Goal: Task Accomplishment & Management: Manage account settings

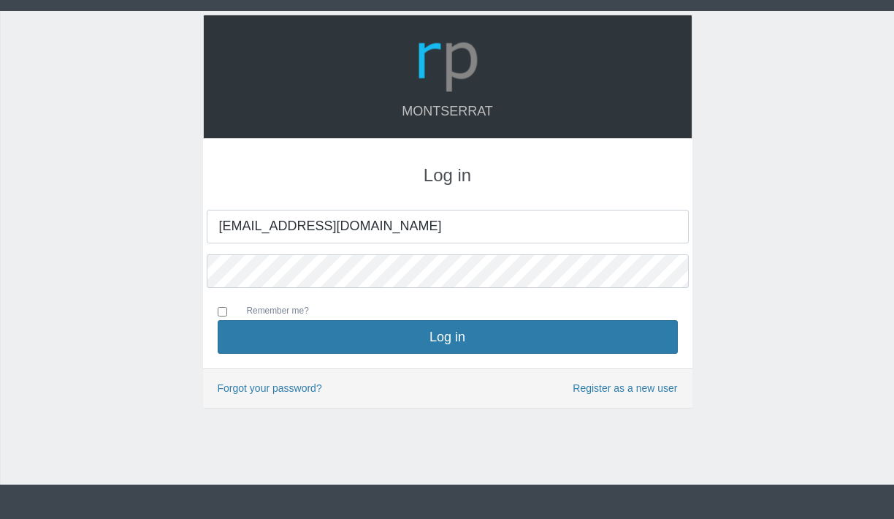
type input "[EMAIL_ADDRESS][DOMAIN_NAME]"
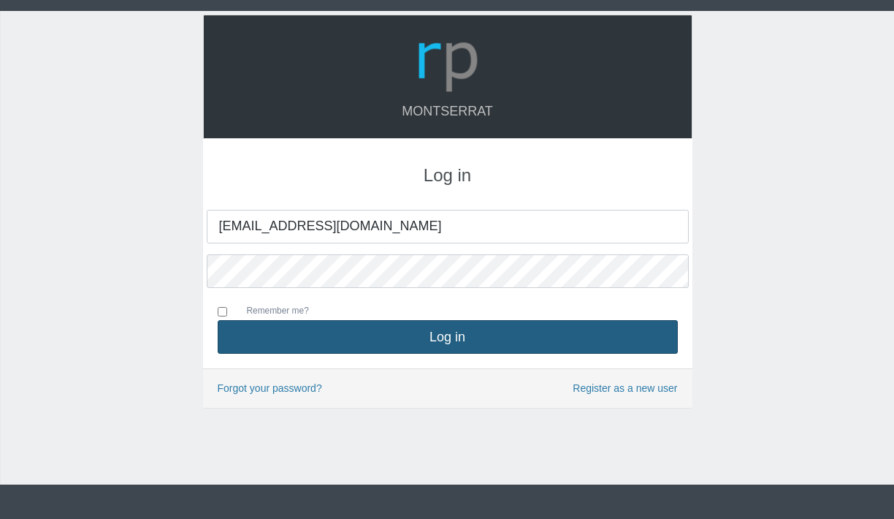
click at [433, 326] on button "Log in" at bounding box center [448, 337] width 460 height 34
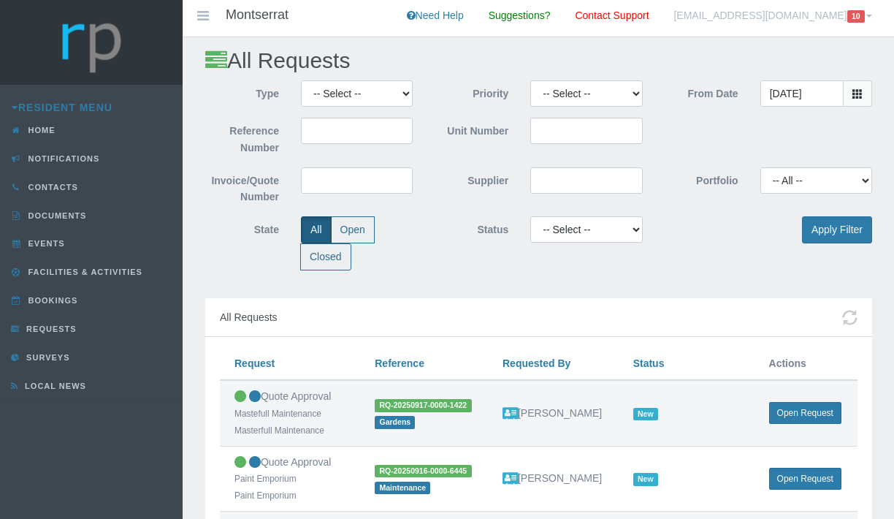
click at [870, 15] on link "tristano.c.c@gmail.com 10" at bounding box center [772, 18] width 221 height 37
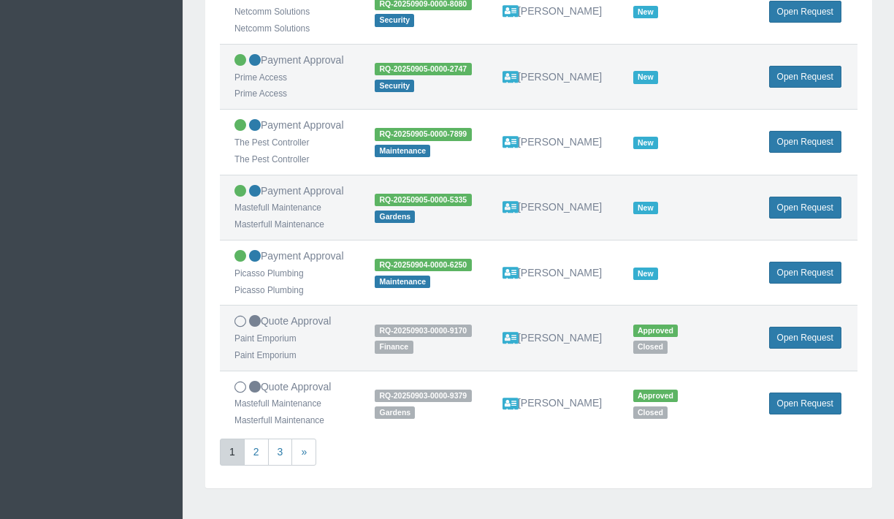
scroll to position [600, 0]
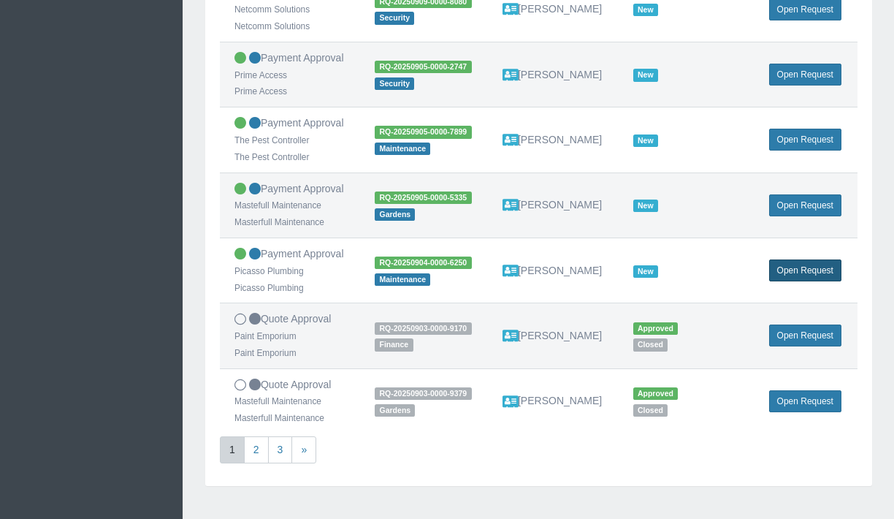
click at [827, 272] on link "Open Request" at bounding box center [805, 270] width 72 height 22
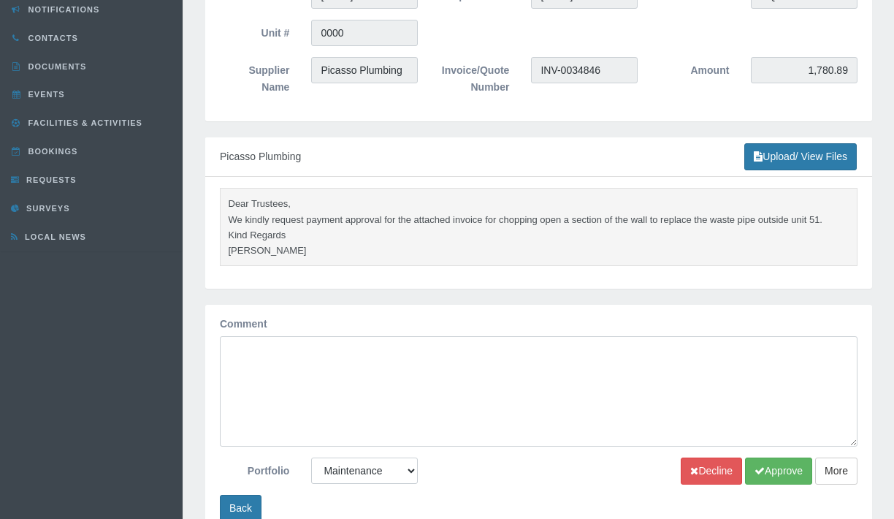
scroll to position [151, 0]
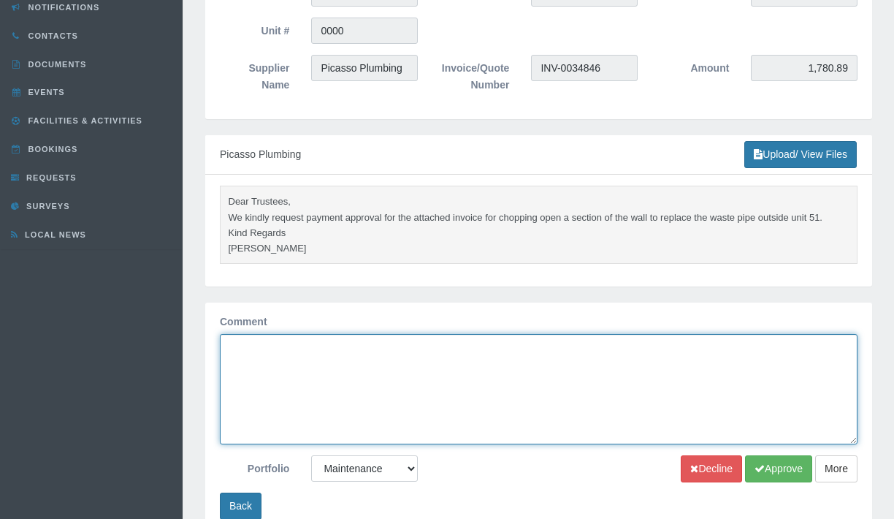
click at [605, 380] on textarea "Comment" at bounding box center [539, 389] width 638 height 110
type textarea "thank you"
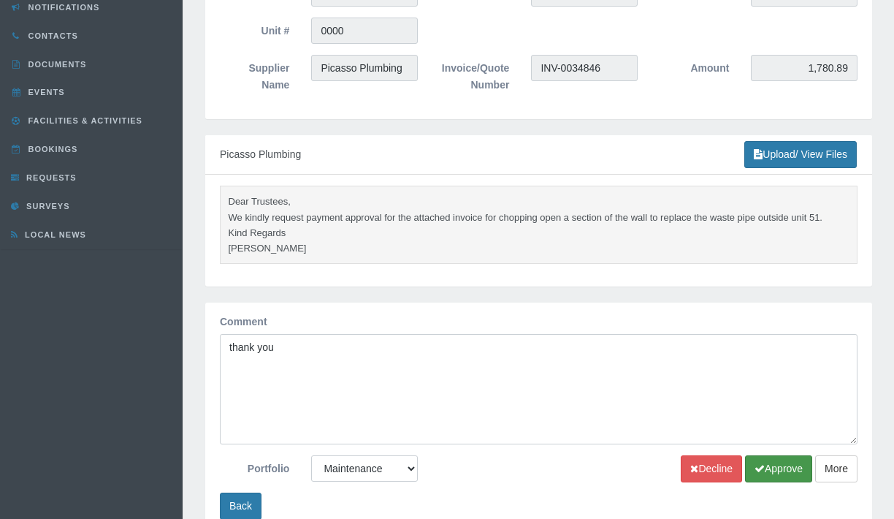
click at [786, 472] on button "Approve" at bounding box center [778, 468] width 67 height 27
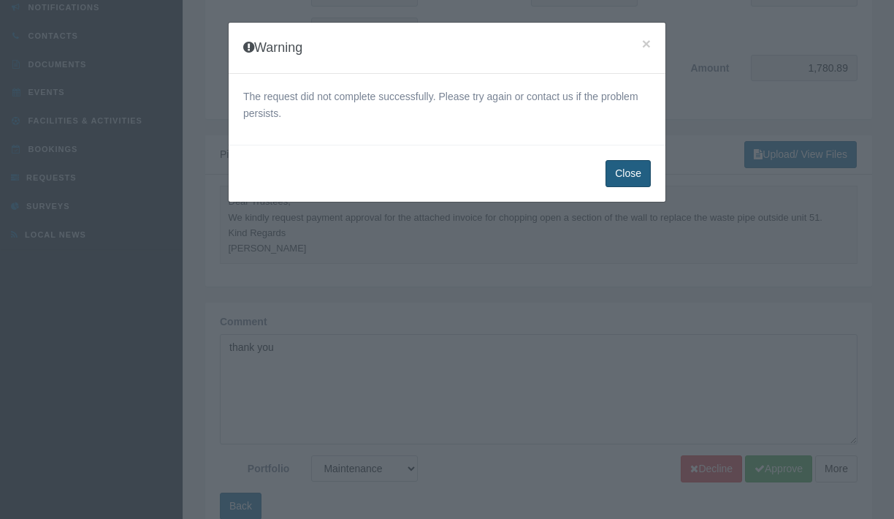
click at [617, 177] on button "Close" at bounding box center [627, 173] width 45 height 27
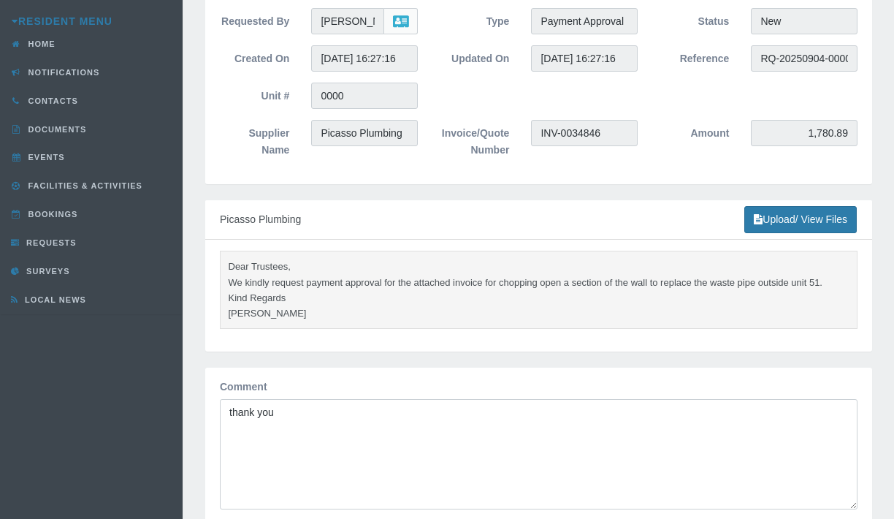
scroll to position [0, 0]
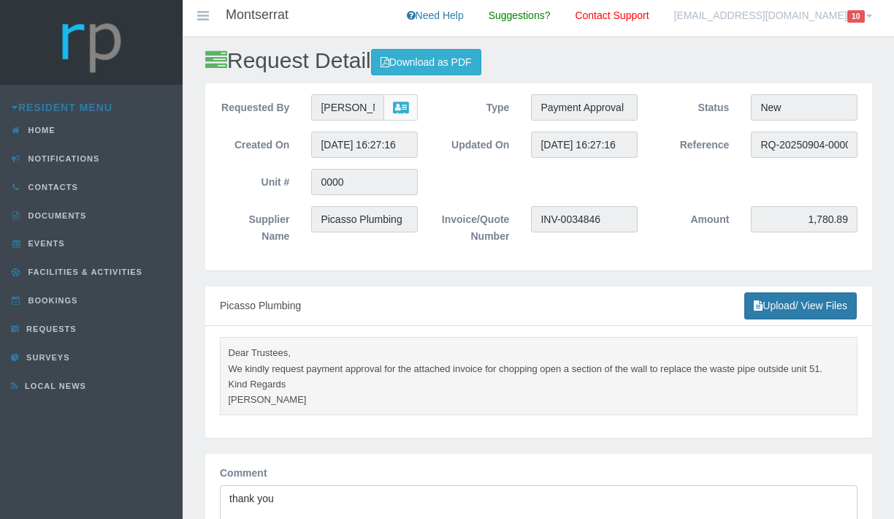
click at [864, 22] on span "10" at bounding box center [856, 16] width 18 height 12
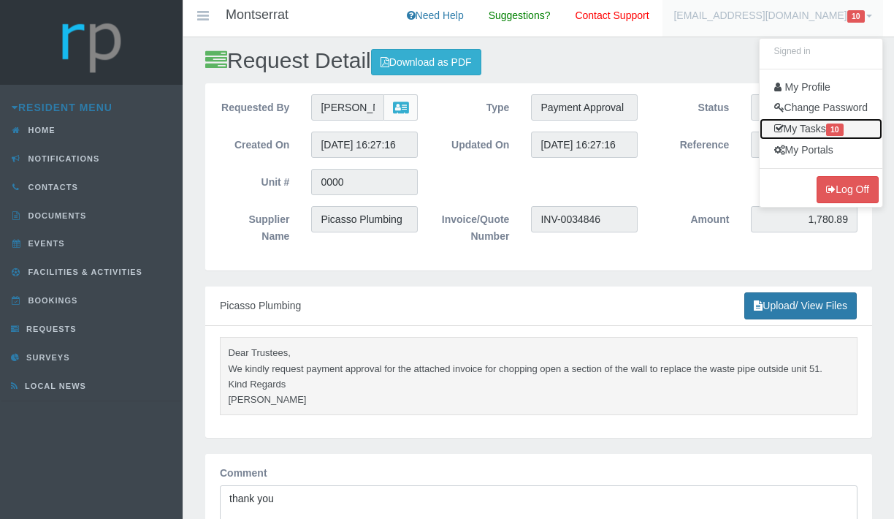
click at [813, 129] on link "My Tasks 10" at bounding box center [821, 128] width 123 height 21
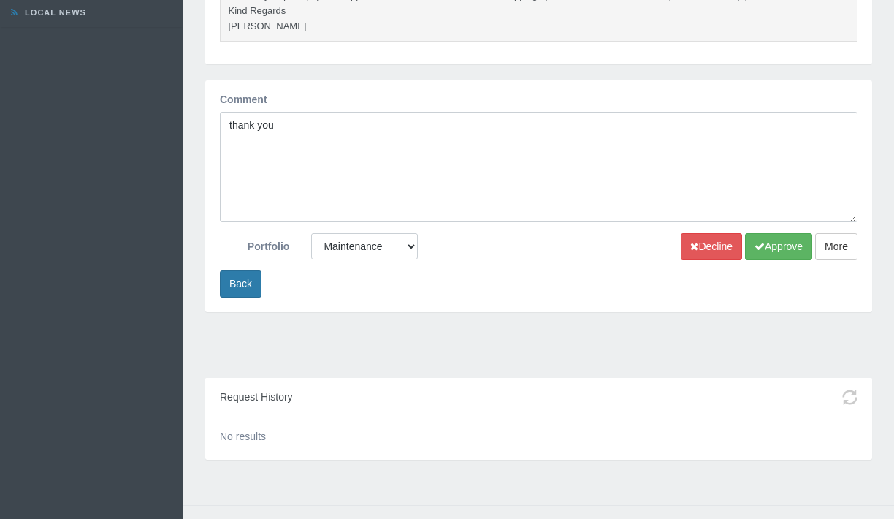
scroll to position [397, 0]
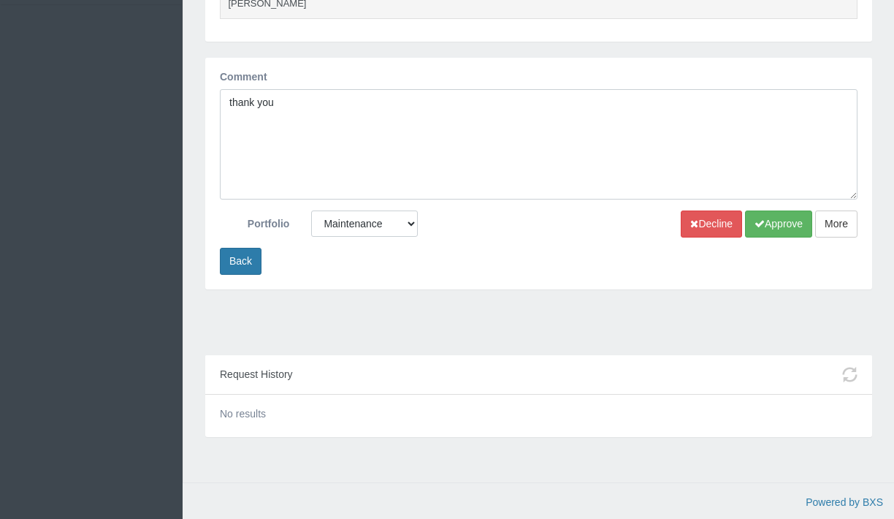
click at [785, 208] on div "Comment thank you" at bounding box center [538, 140] width 659 height 142
click at [781, 226] on button "Approve" at bounding box center [778, 223] width 67 height 27
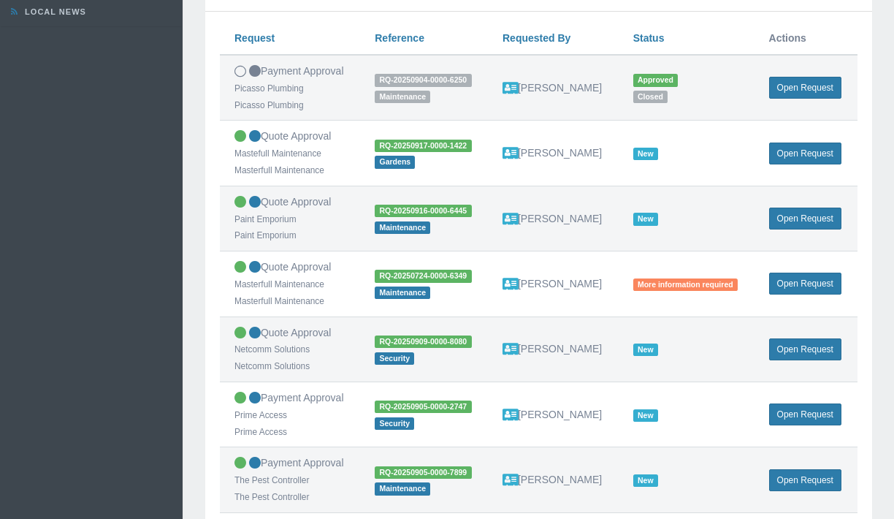
scroll to position [370, 0]
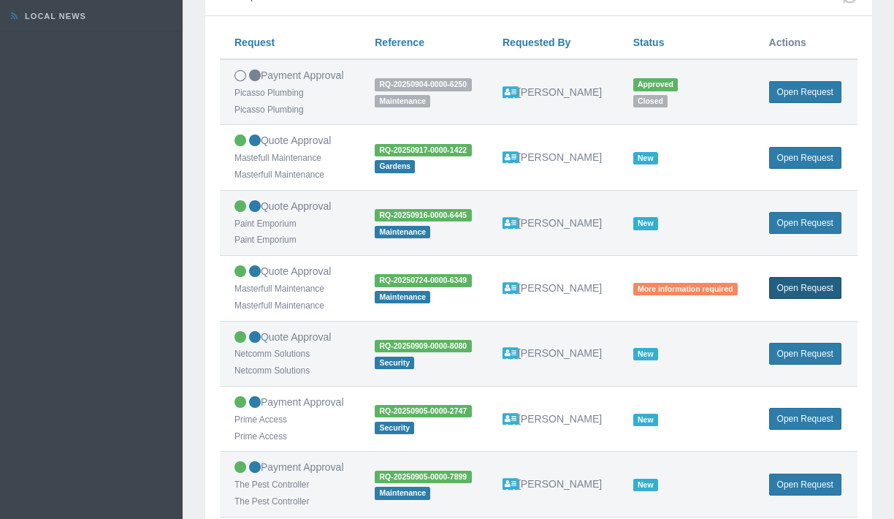
click at [781, 292] on link "Open Request" at bounding box center [805, 288] width 72 height 22
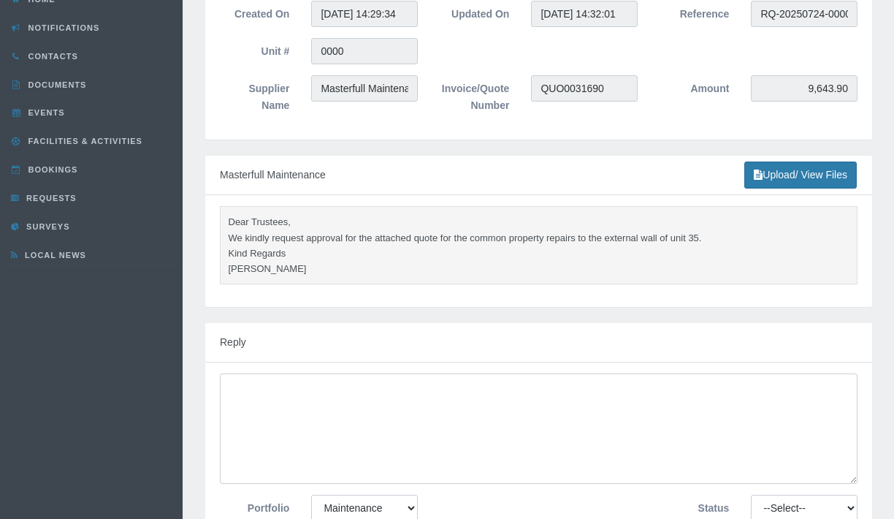
scroll to position [116, 0]
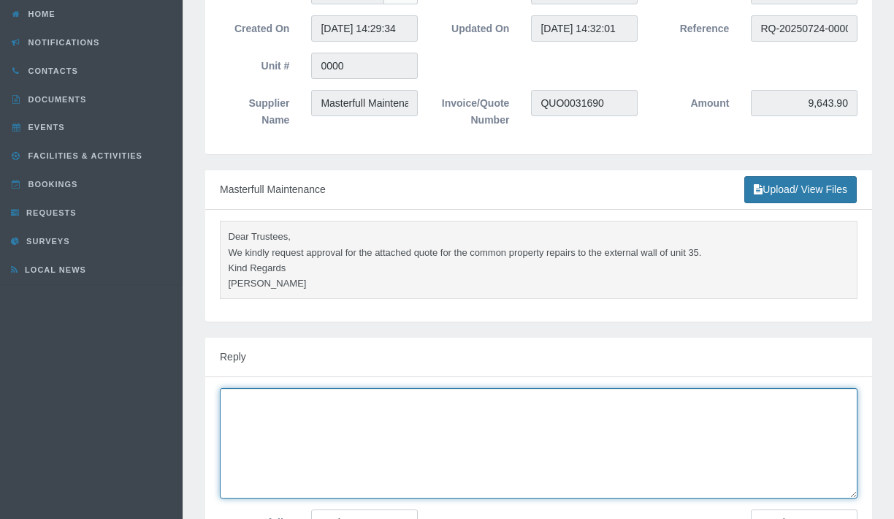
click at [334, 445] on textarea at bounding box center [539, 443] width 638 height 110
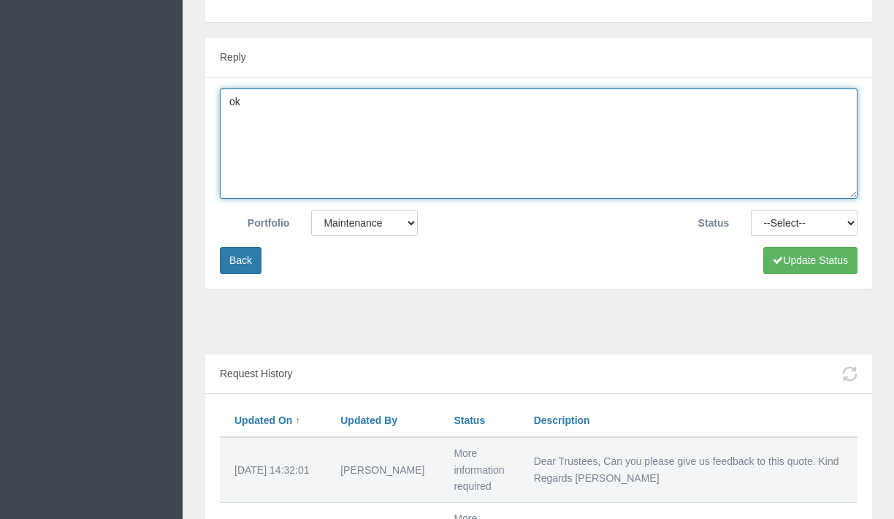
scroll to position [557, 0]
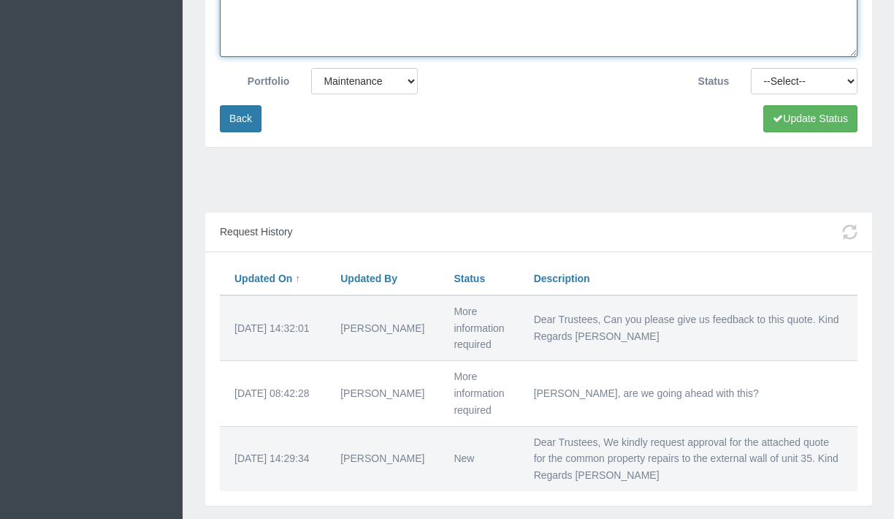
type textarea "ok"
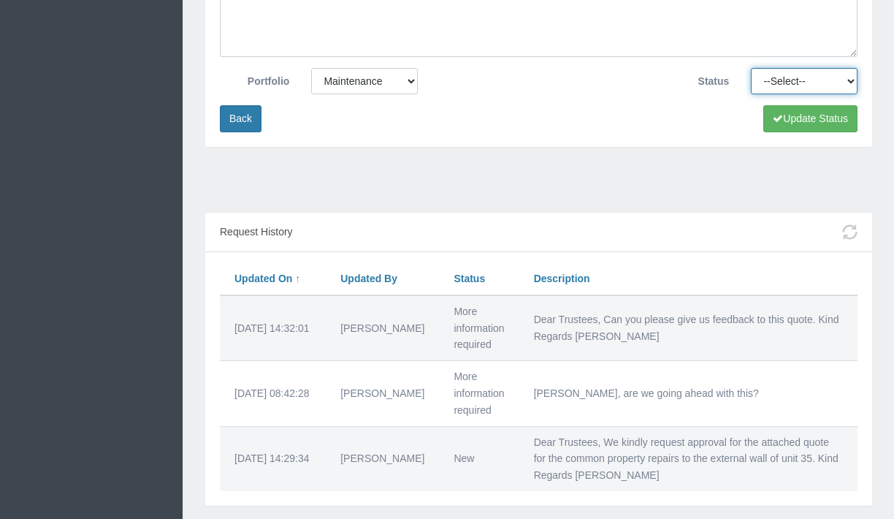
select select "APPROVED"
click option "Approved" at bounding box center [0, 0] width 0 height 0
click at [819, 122] on button "Update Status" at bounding box center [810, 118] width 94 height 27
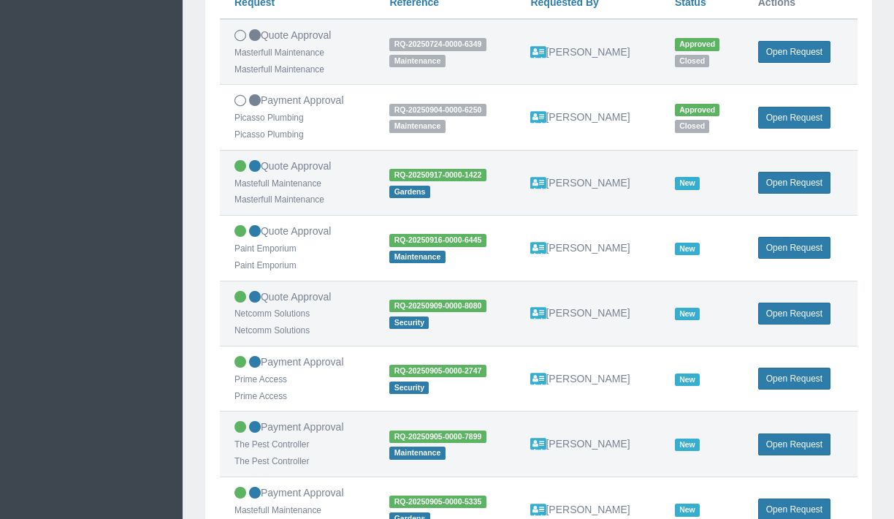
scroll to position [407, 0]
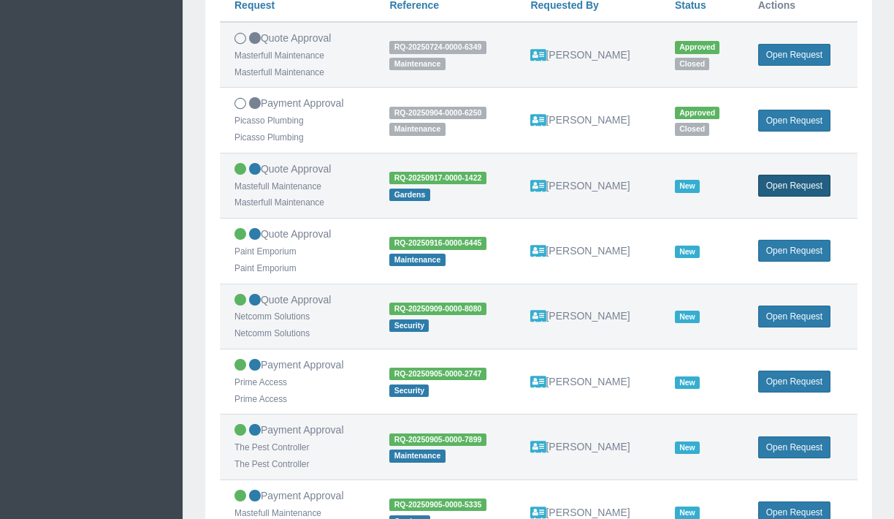
click at [787, 196] on link "Open Request" at bounding box center [794, 186] width 72 height 22
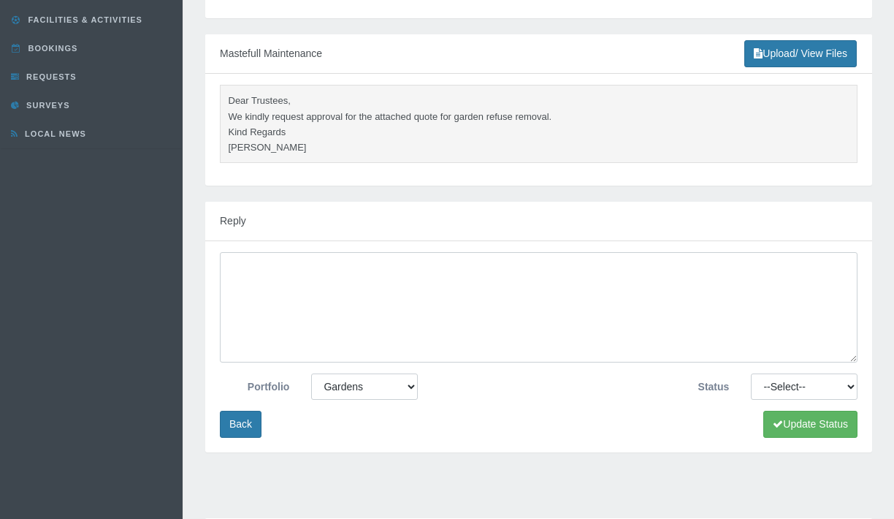
scroll to position [259, 0]
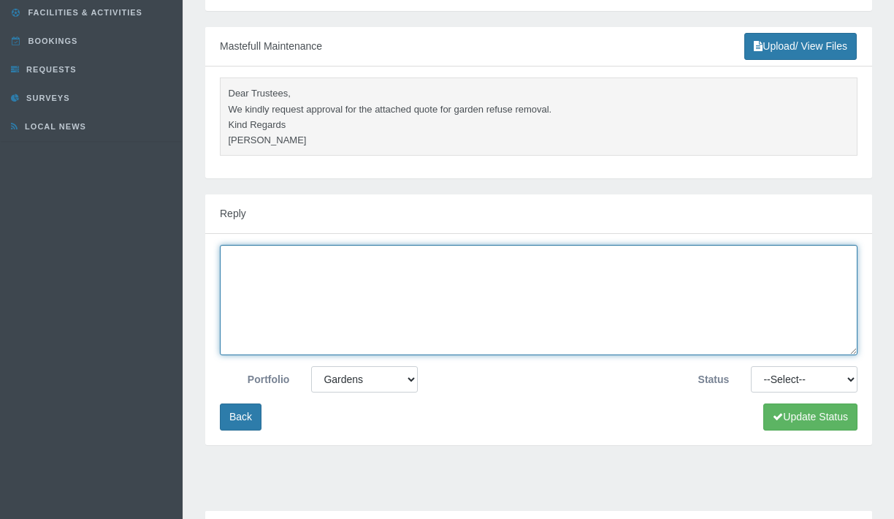
click at [435, 322] on textarea at bounding box center [539, 300] width 638 height 110
type textarea "yes"
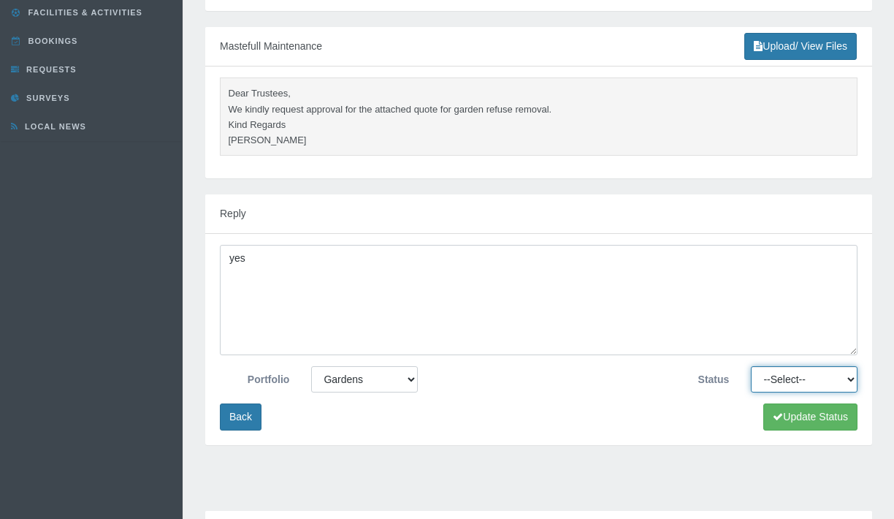
click at [751, 366] on select "--Select-- Approved Cancelled Completed Declined More information required New …" at bounding box center [804, 379] width 107 height 26
select select "APPROVED"
click option "Approved" at bounding box center [0, 0] width 0 height 0
click at [828, 410] on button "Update Status" at bounding box center [810, 416] width 94 height 27
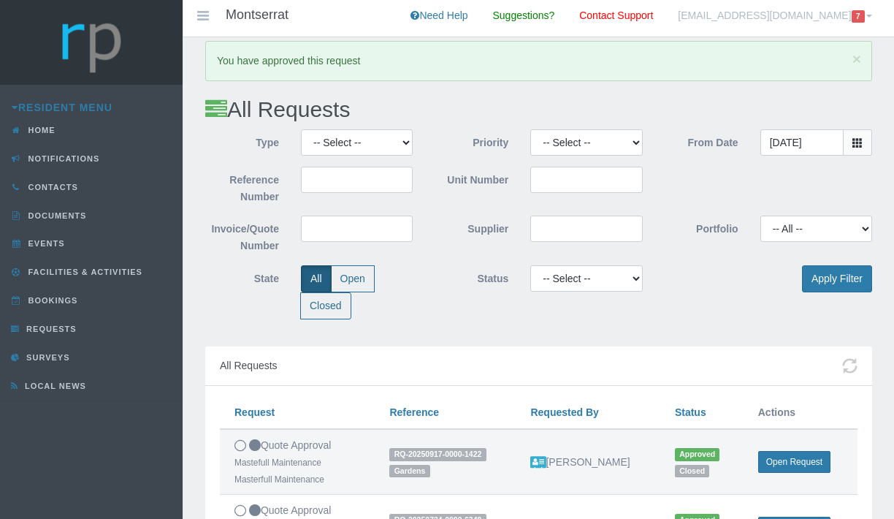
click at [860, 16] on span "7" at bounding box center [858, 16] width 13 height 12
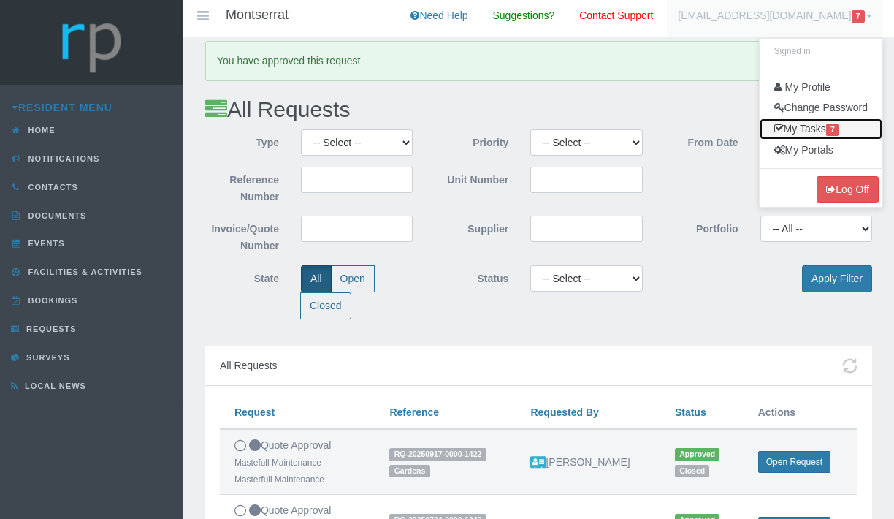
click at [798, 129] on link "My Tasks 7" at bounding box center [821, 128] width 123 height 21
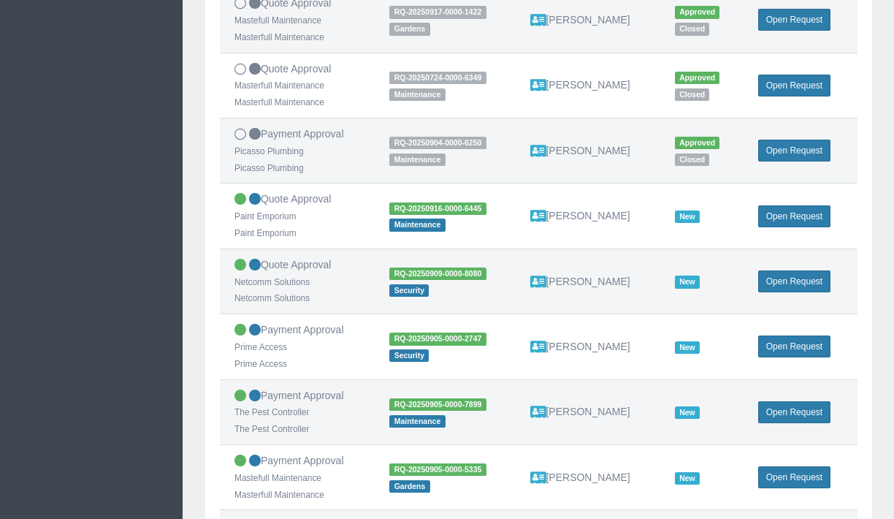
scroll to position [493, 0]
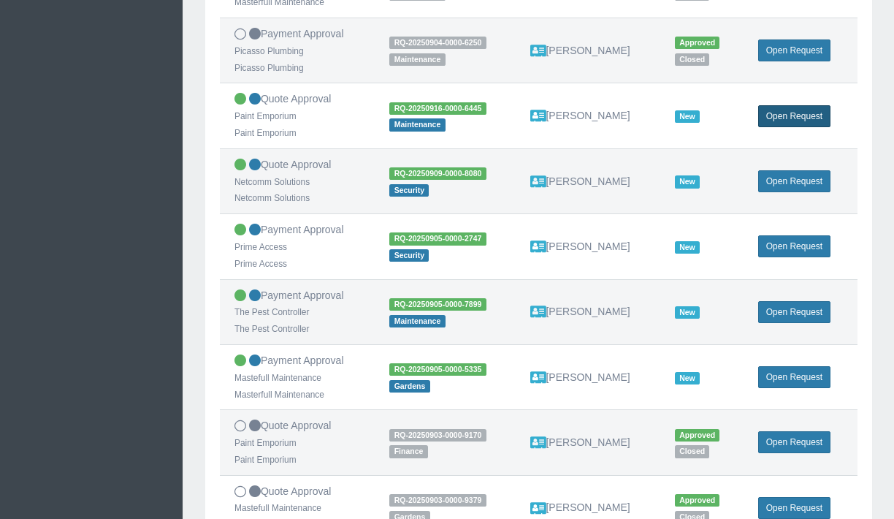
click at [800, 118] on link "Open Request" at bounding box center [794, 116] width 72 height 22
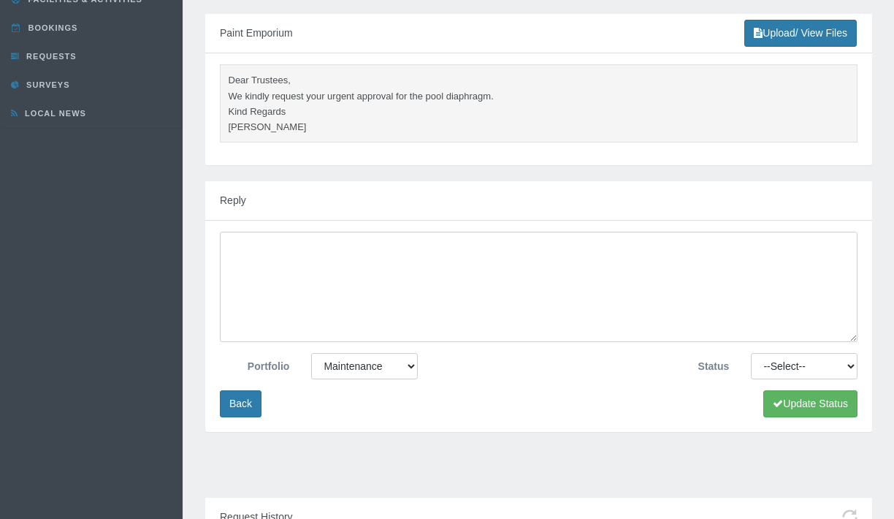
scroll to position [282, 0]
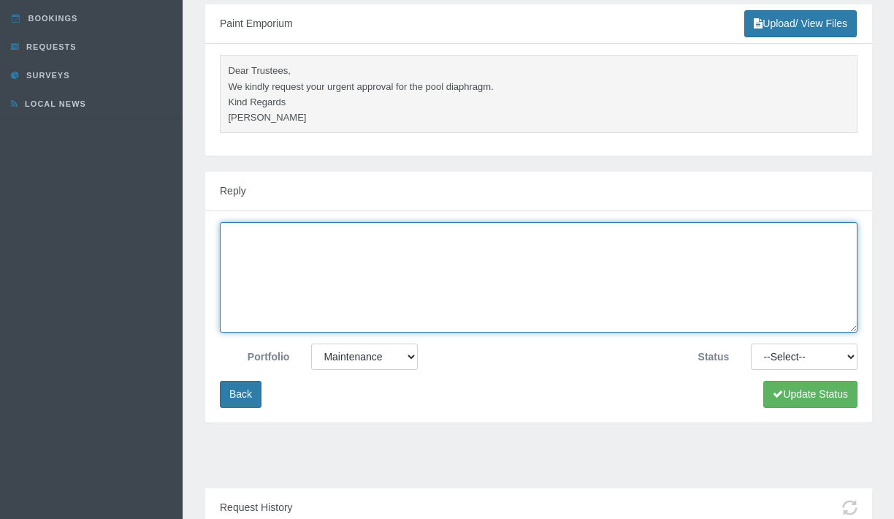
click at [550, 286] on textarea at bounding box center [539, 277] width 638 height 110
type textarea "yes"
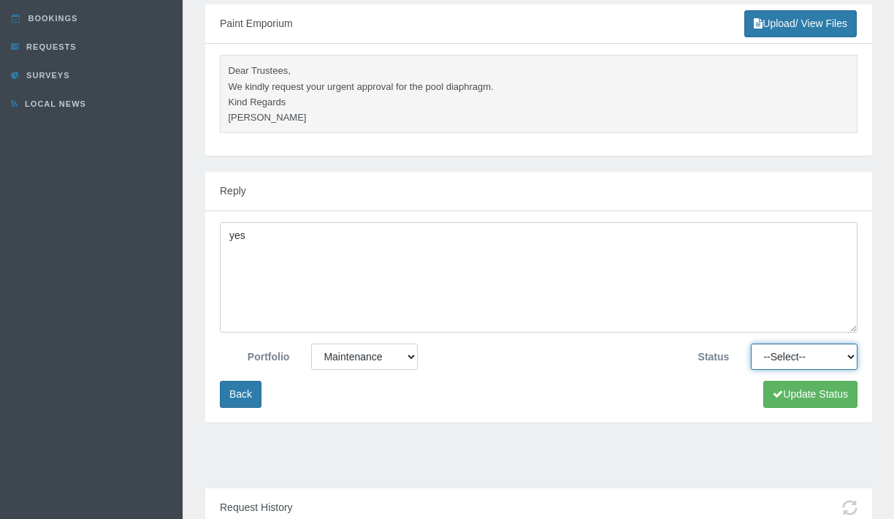
select select "APPROVED"
click option "Approved" at bounding box center [0, 0] width 0 height 0
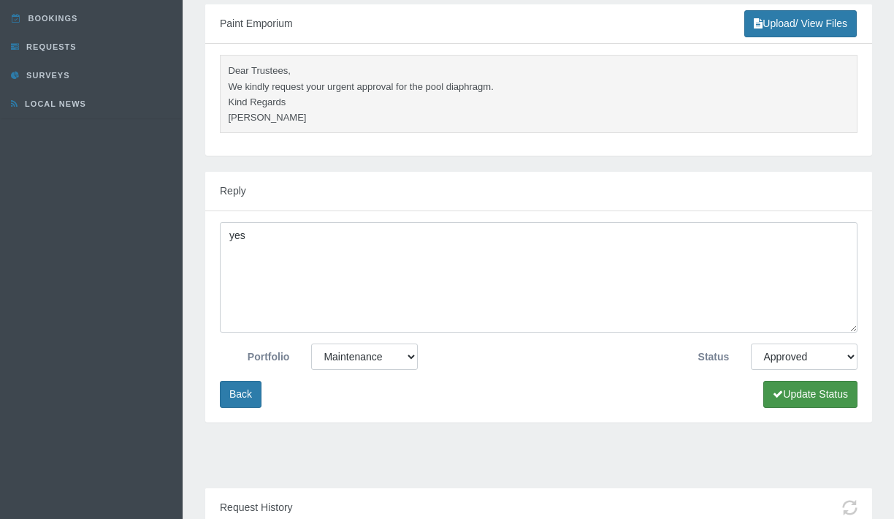
click at [819, 384] on button "Update Status" at bounding box center [810, 393] width 94 height 27
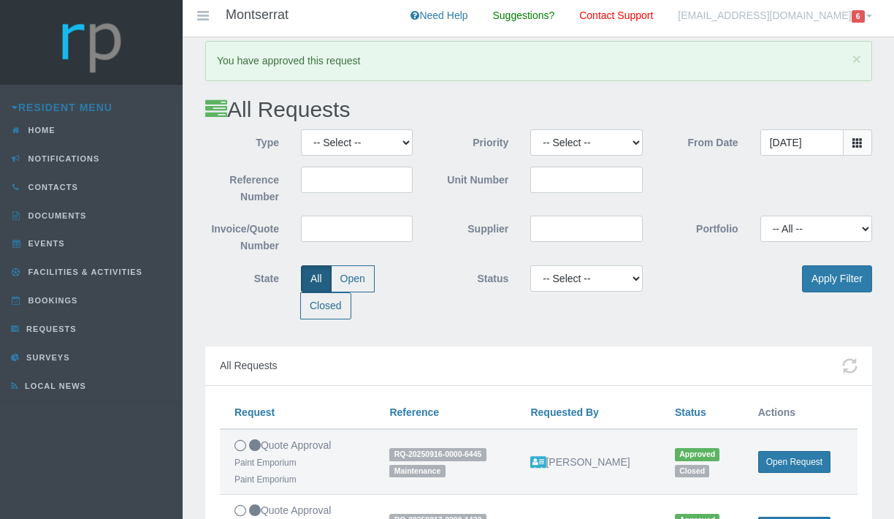
click at [857, 25] on link "tristano.c.c@gmail.com 6" at bounding box center [775, 18] width 216 height 37
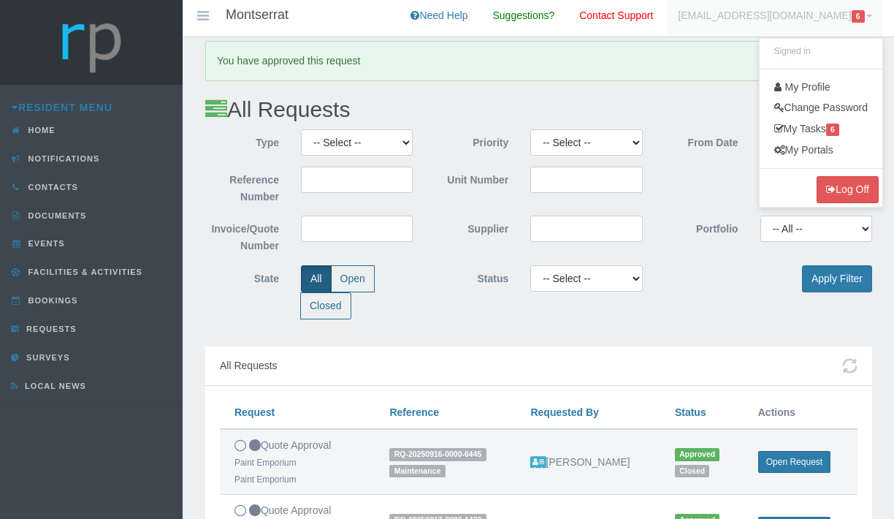
click at [640, 359] on div "All Requests" at bounding box center [538, 365] width 667 height 39
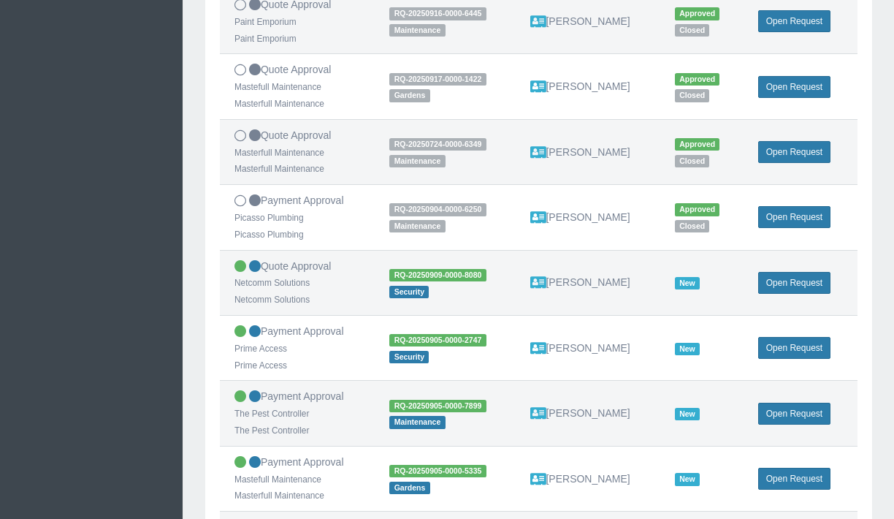
scroll to position [462, 0]
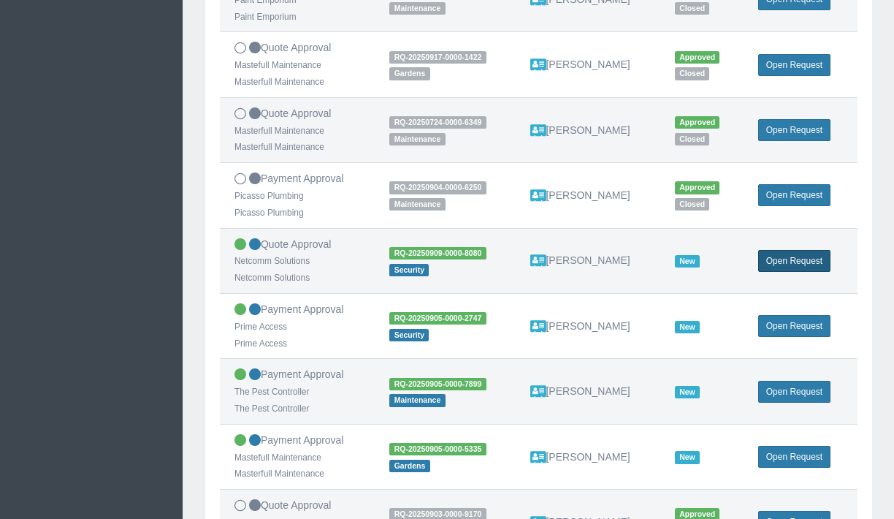
click at [797, 269] on link "Open Request" at bounding box center [794, 261] width 72 height 22
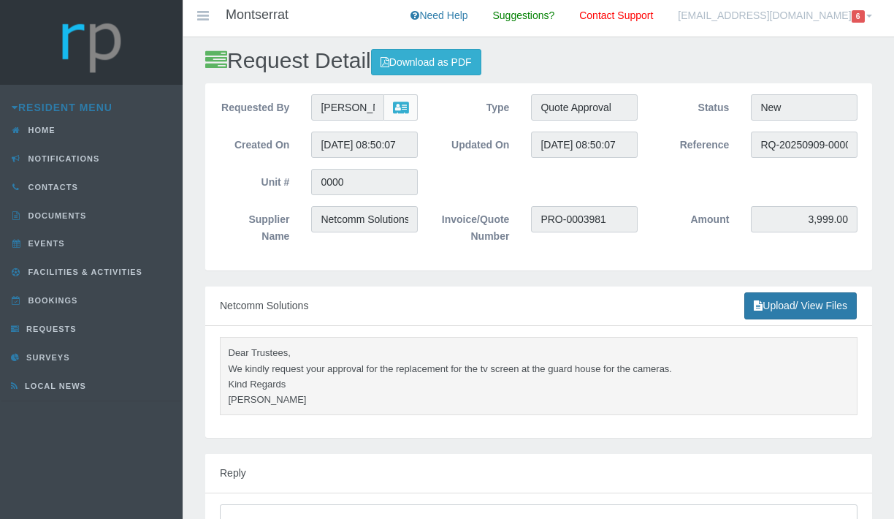
scroll to position [283, 0]
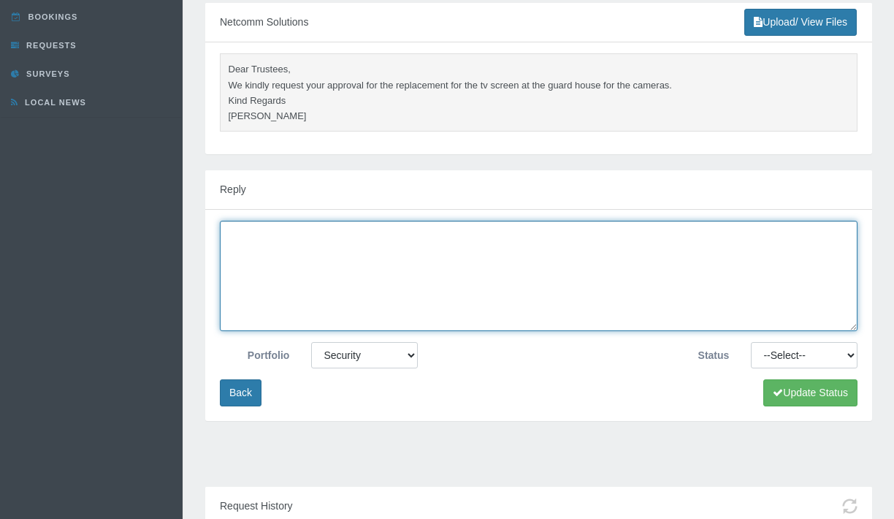
click at [546, 288] on textarea at bounding box center [539, 276] width 638 height 110
type textarea "yes"
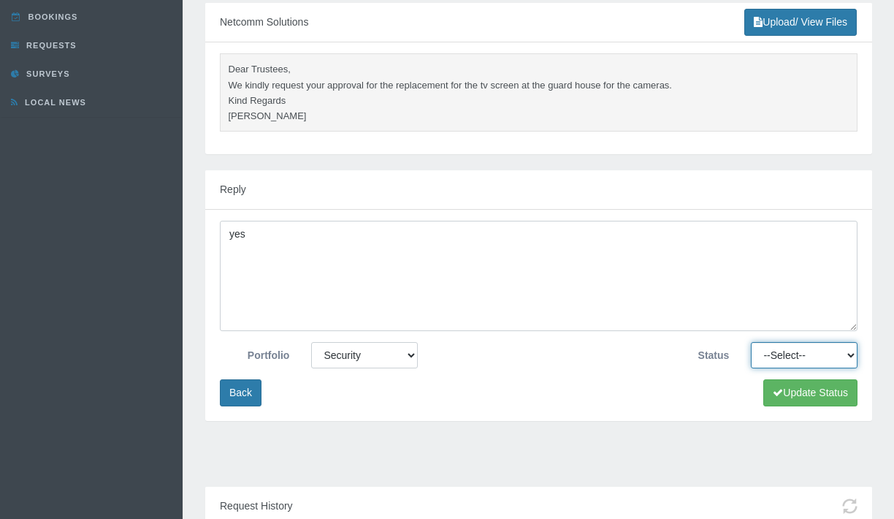
select select "APPROVED"
click option "Approved" at bounding box center [0, 0] width 0 height 0
click at [789, 387] on button "Update Status" at bounding box center [810, 392] width 94 height 27
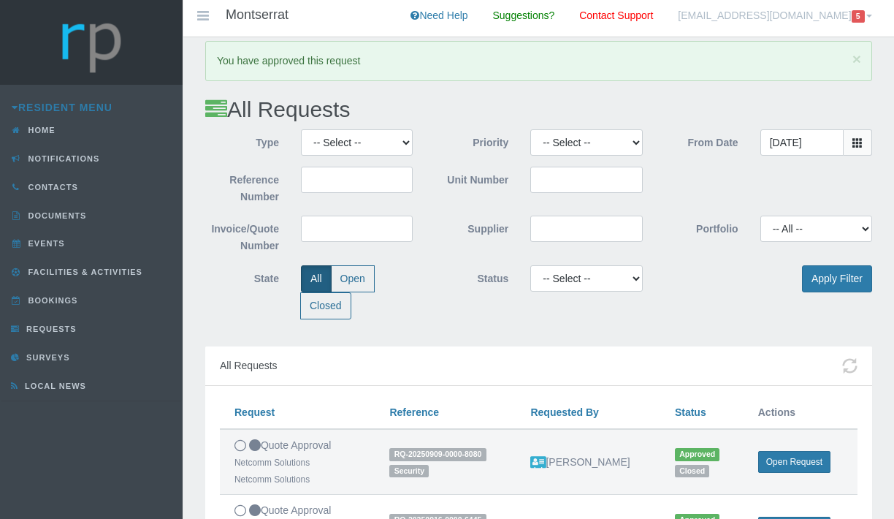
click at [818, 22] on link "tristano.c.c@gmail.com 5" at bounding box center [775, 18] width 216 height 37
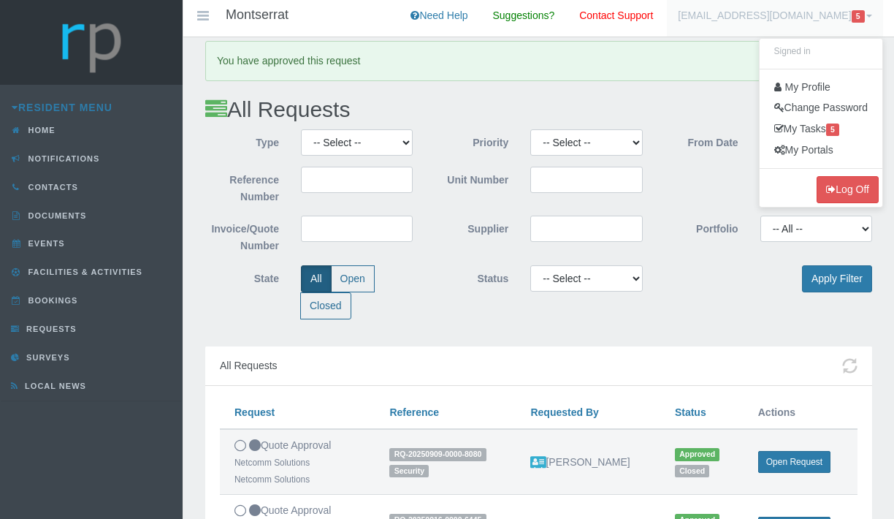
click at [701, 114] on h2 "All Requests" at bounding box center [538, 109] width 667 height 24
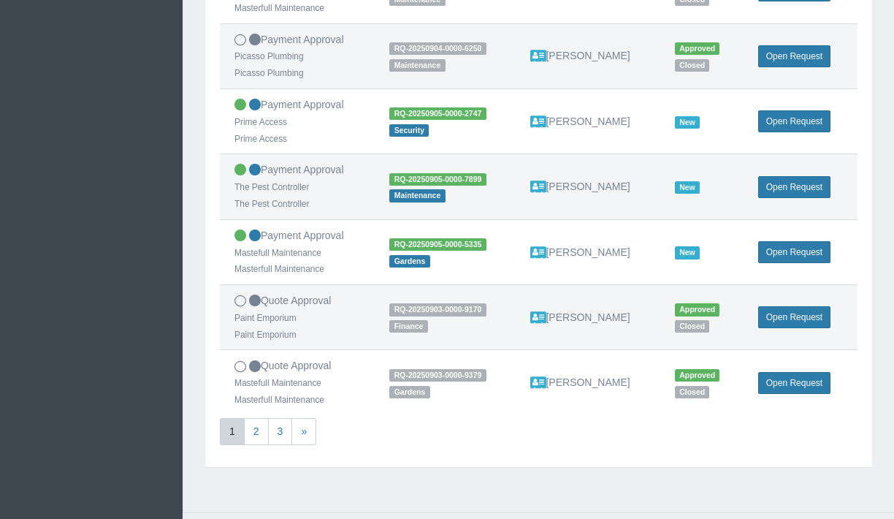
scroll to position [697, 0]
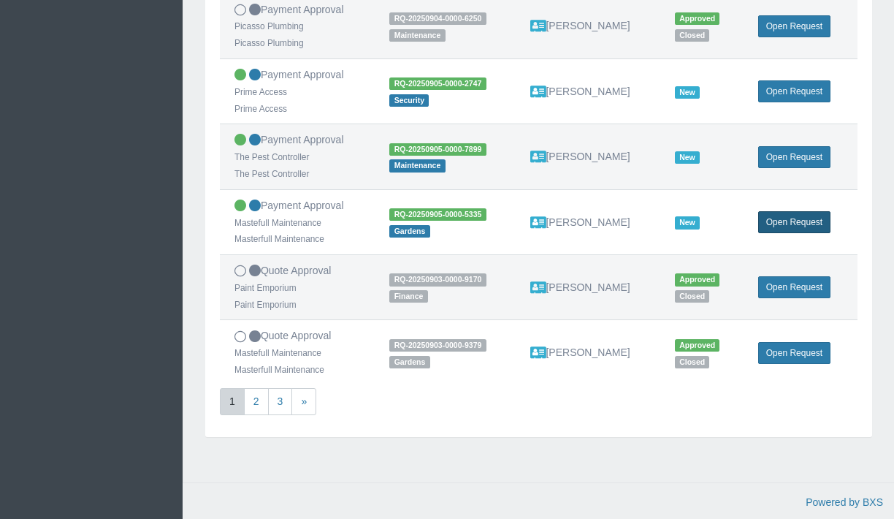
click at [791, 222] on link "Open Request" at bounding box center [794, 222] width 72 height 22
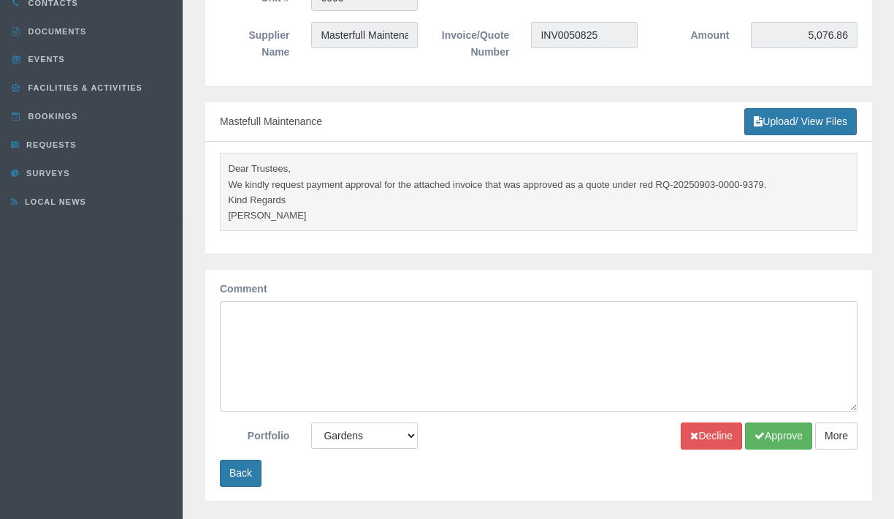
scroll to position [188, 0]
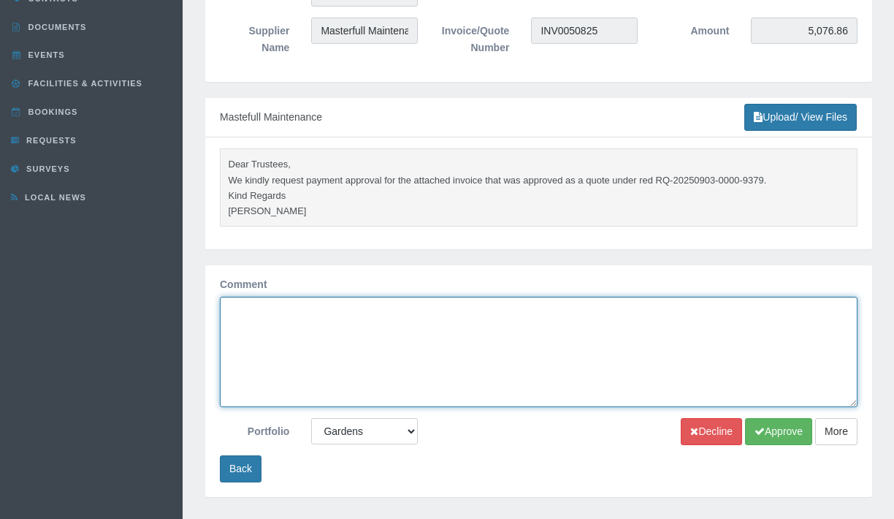
click at [646, 329] on textarea "Comment" at bounding box center [539, 352] width 638 height 110
type textarea "yes"
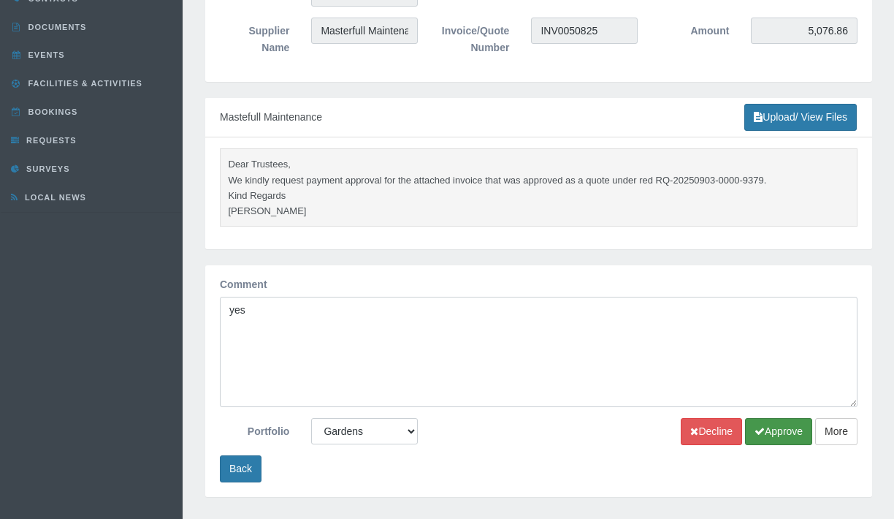
click at [796, 428] on button "Approve" at bounding box center [778, 431] width 67 height 27
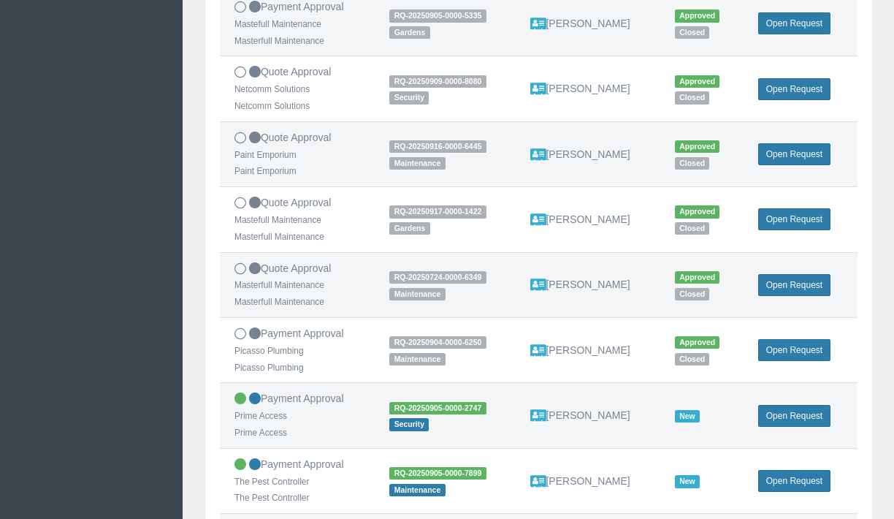
scroll to position [619, 0]
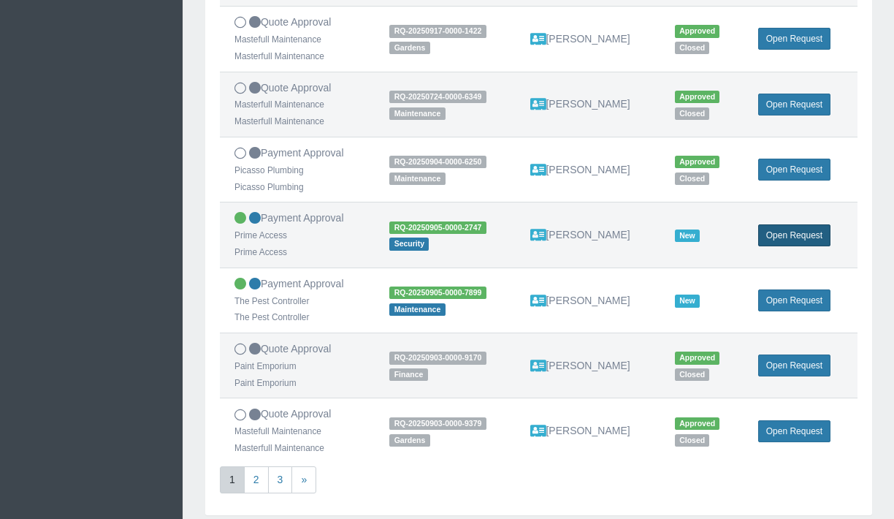
click at [788, 240] on link "Open Request" at bounding box center [794, 235] width 72 height 22
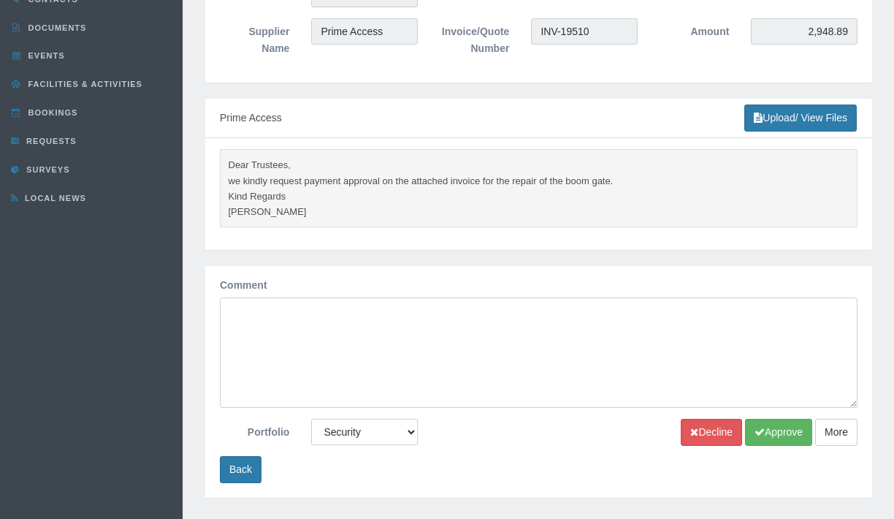
scroll to position [291, 0]
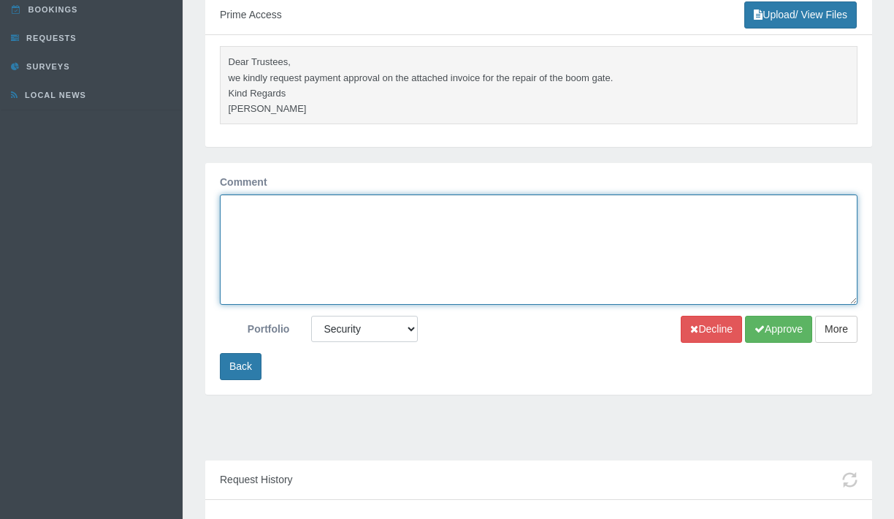
click at [358, 271] on textarea "Comment" at bounding box center [539, 249] width 638 height 110
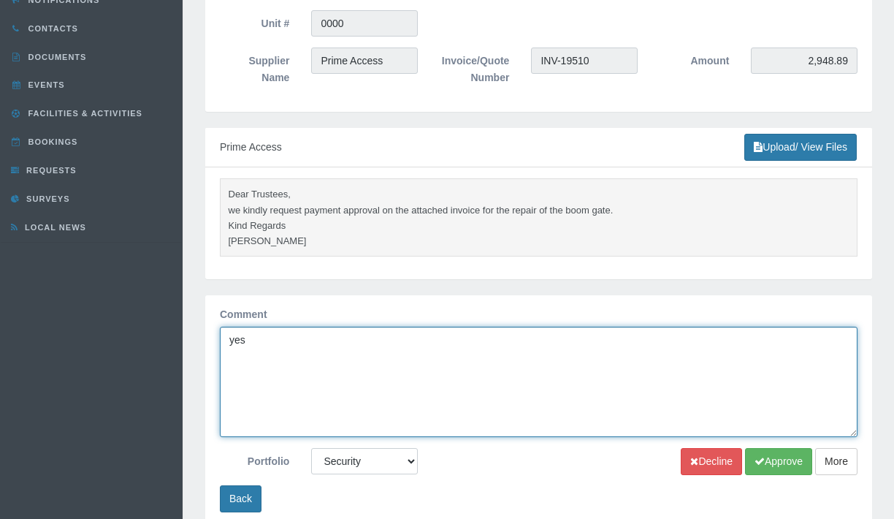
scroll to position [256, 0]
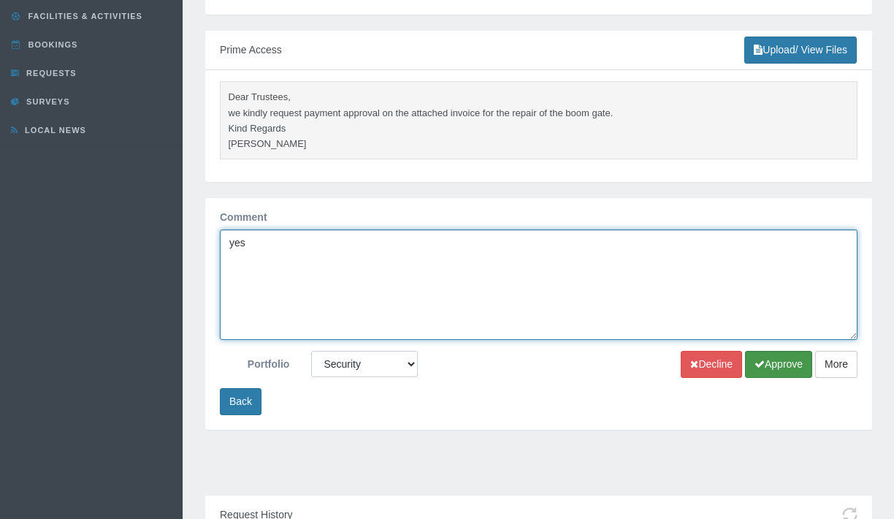
type textarea "yes"
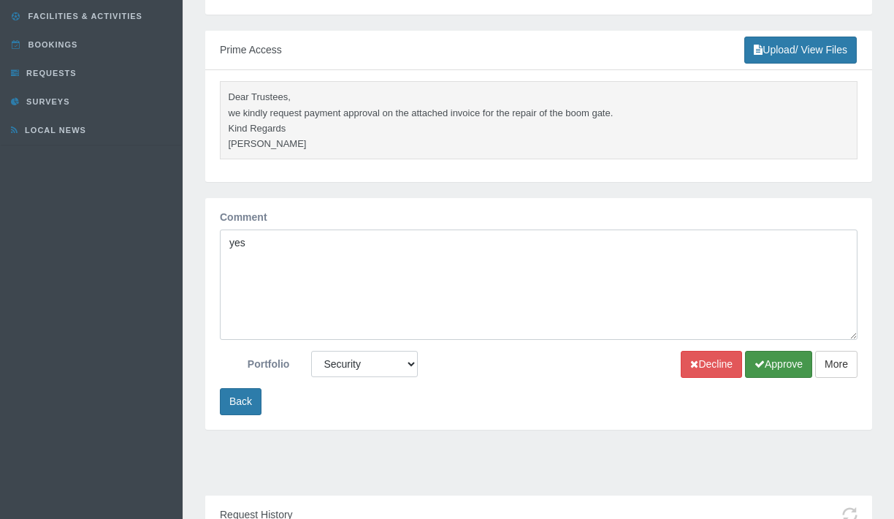
click at [787, 364] on button "Approve" at bounding box center [778, 364] width 67 height 27
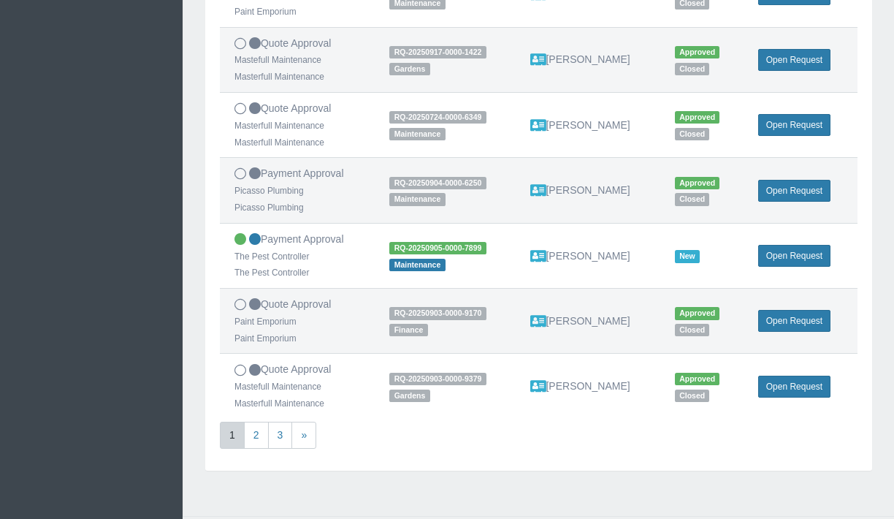
scroll to position [697, 0]
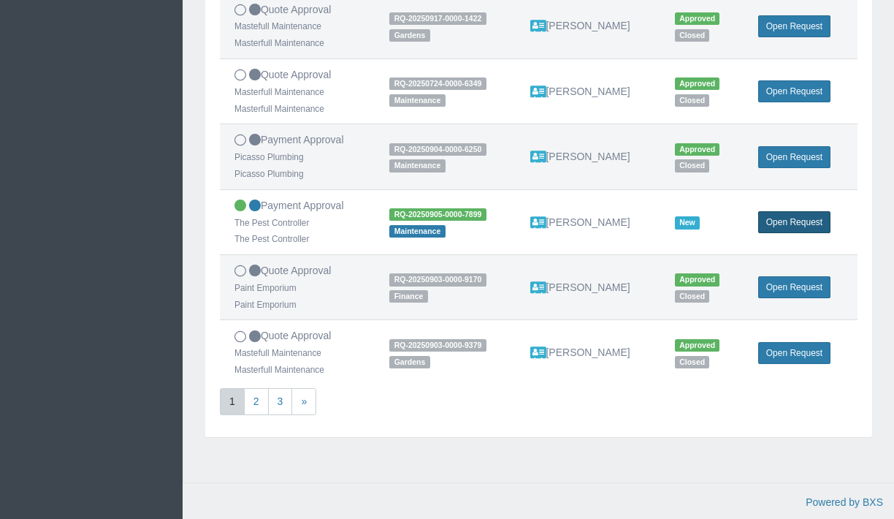
click at [797, 228] on link "Open Request" at bounding box center [794, 222] width 72 height 22
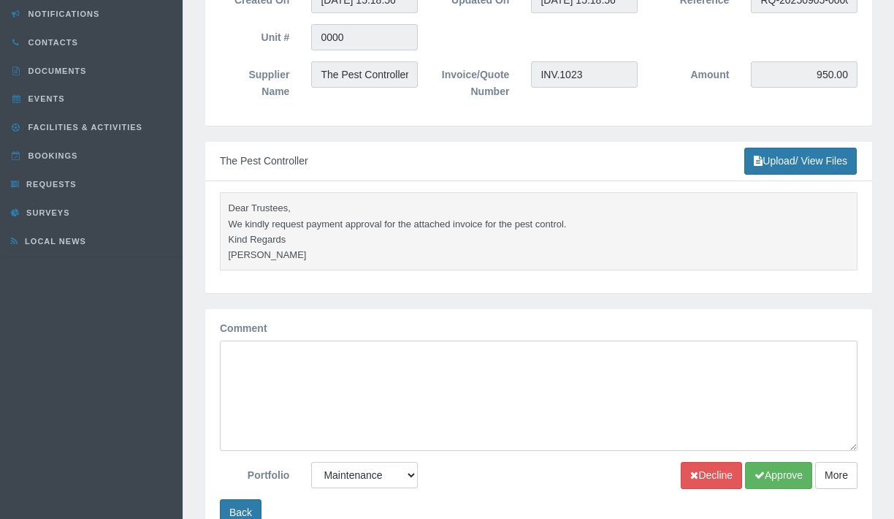
scroll to position [153, 0]
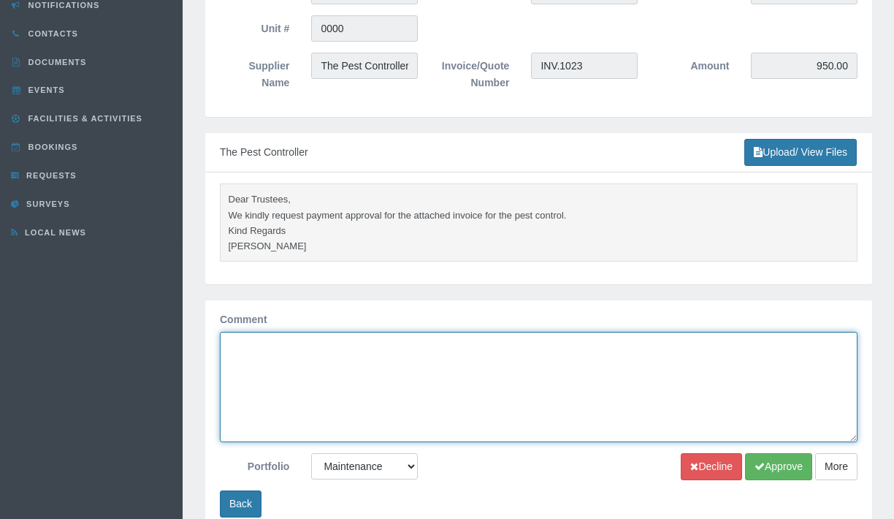
click at [565, 378] on textarea "Comment" at bounding box center [539, 387] width 638 height 110
type textarea "thank you"
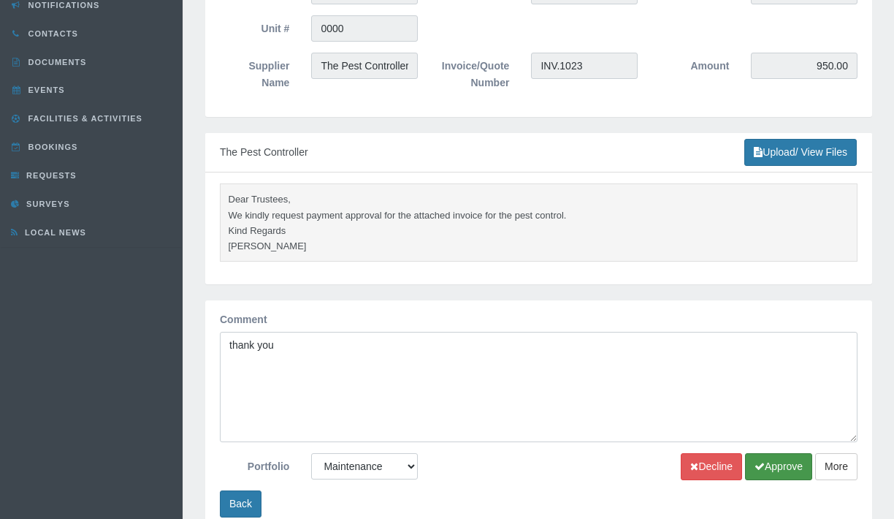
click at [771, 460] on button "Approve" at bounding box center [778, 466] width 67 height 27
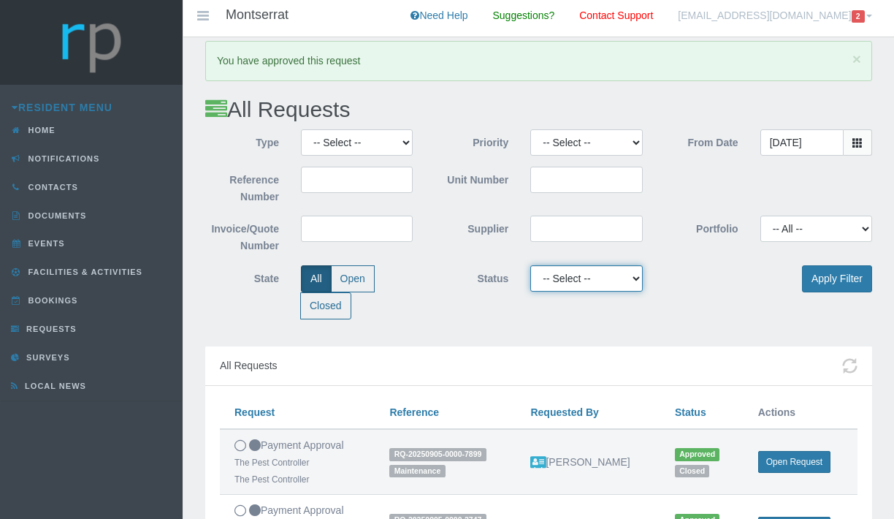
click option "More information required" at bounding box center [0, 0] width 0 height 0
click at [849, 281] on button "Apply Filter" at bounding box center [837, 278] width 70 height 27
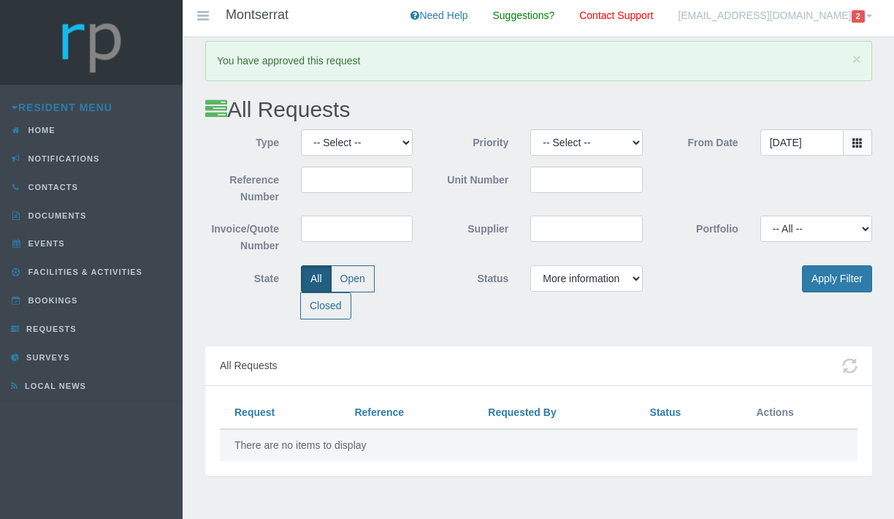
scroll to position [39, 0]
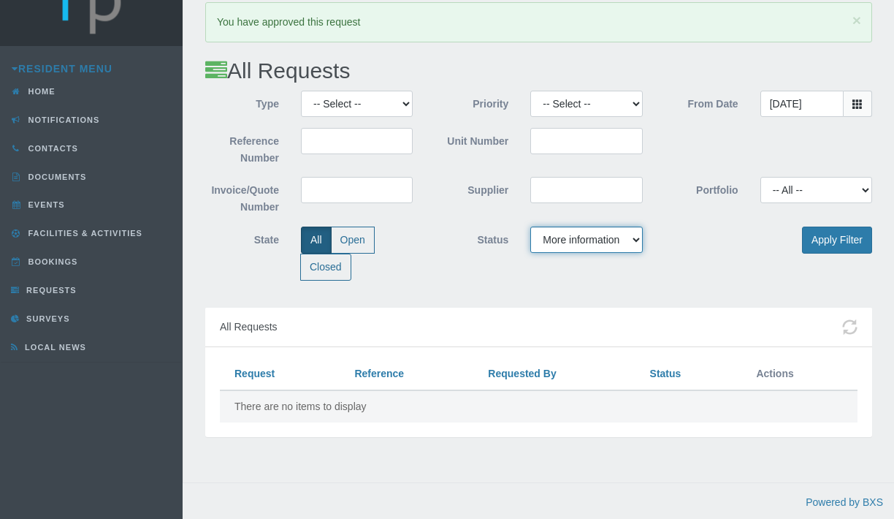
select select "NEW"
click option "New" at bounding box center [0, 0] width 0 height 0
click at [854, 248] on button "Apply Filter" at bounding box center [837, 239] width 70 height 27
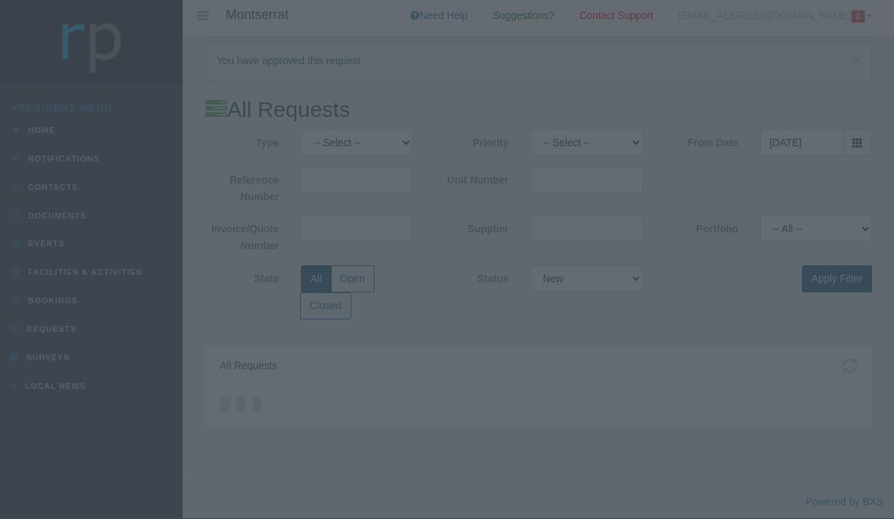
scroll to position [0, 0]
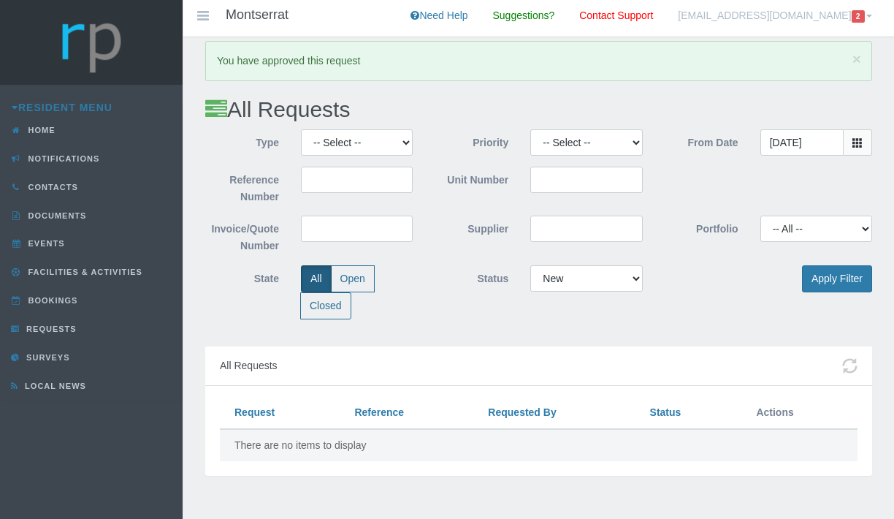
click at [863, 142] on span at bounding box center [858, 142] width 28 height 26
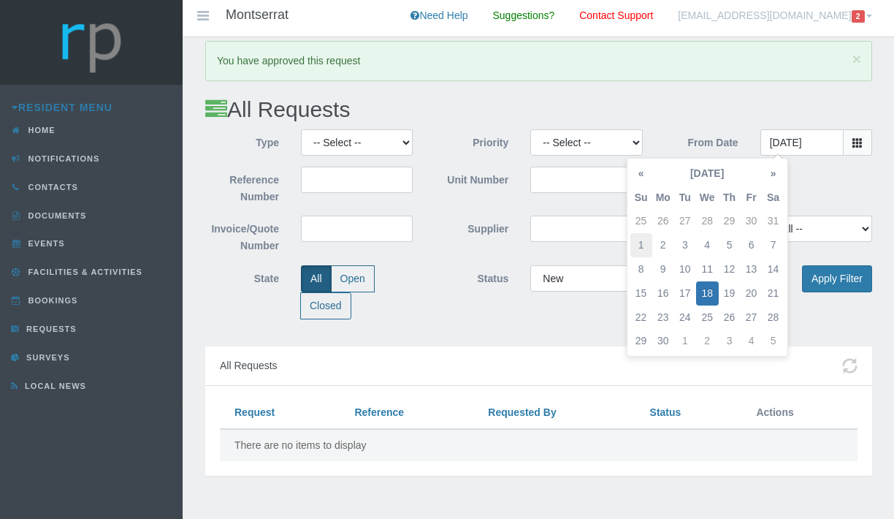
click at [646, 245] on td "1" at bounding box center [641, 245] width 22 height 24
type input "[DATE]"
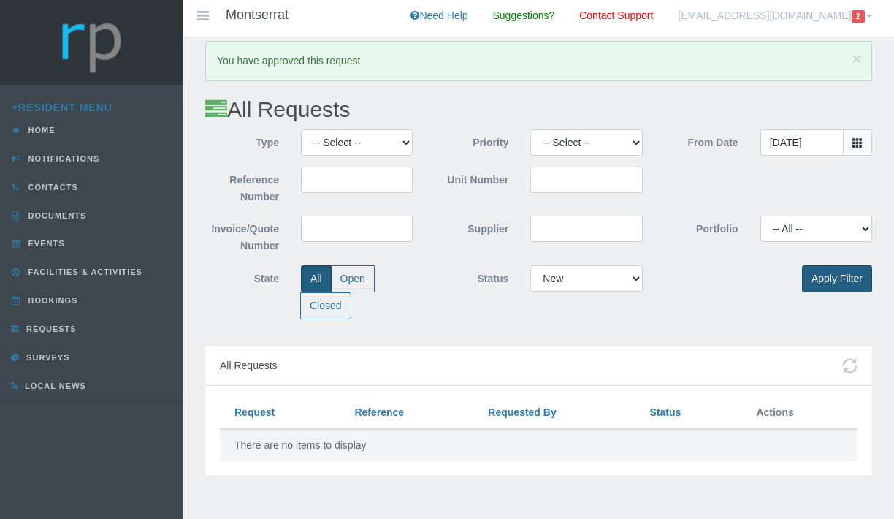
click at [844, 269] on button "Apply Filter" at bounding box center [837, 278] width 70 height 27
select select "MOREINFO"
click option "More information required" at bounding box center [0, 0] width 0 height 0
click at [824, 286] on button "Apply Filter" at bounding box center [837, 278] width 70 height 27
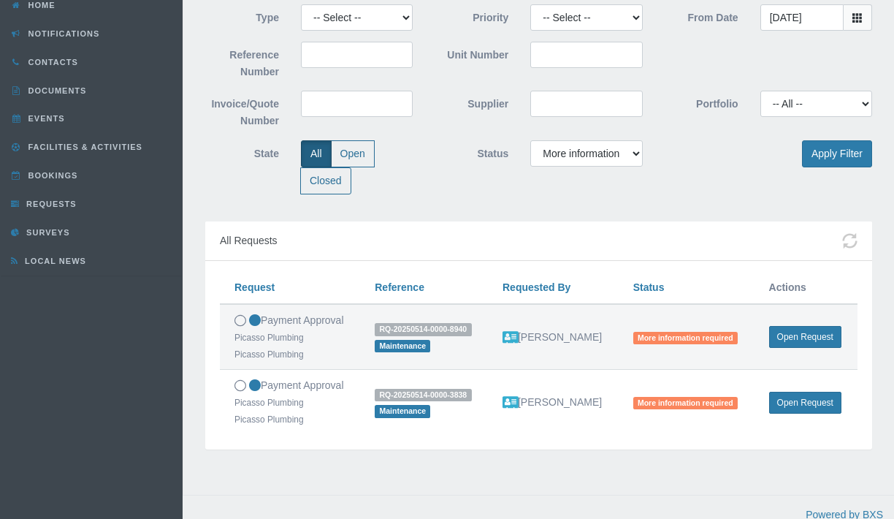
scroll to position [138, 0]
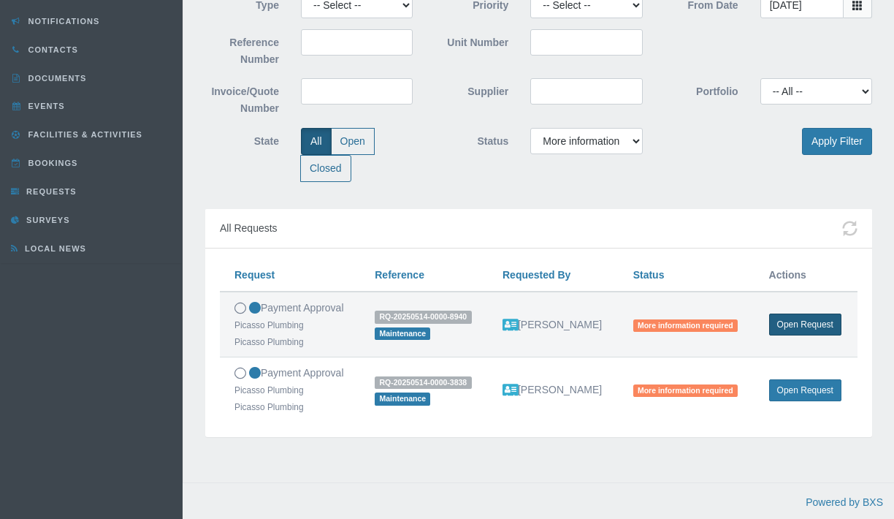
click at [787, 326] on link "Open Request" at bounding box center [805, 324] width 72 height 22
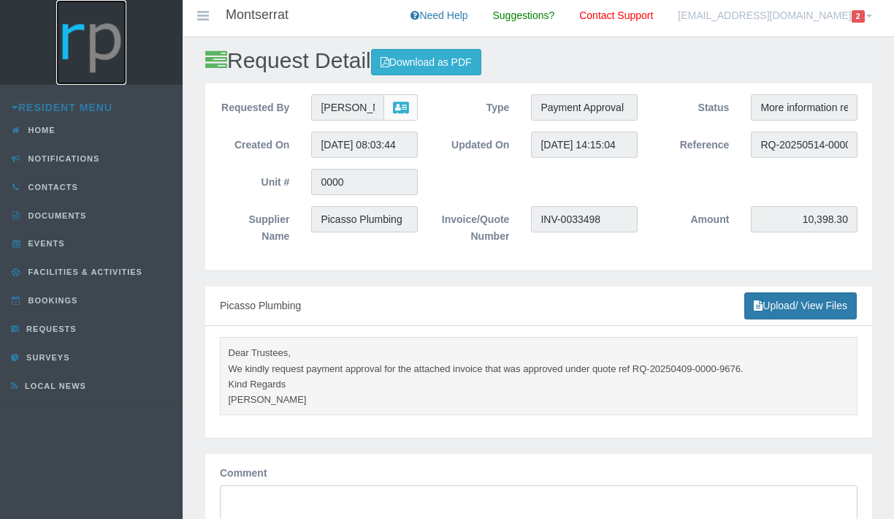
click at [92, 37] on img at bounding box center [91, 42] width 70 height 85
